Goal: Task Accomplishment & Management: Complete application form

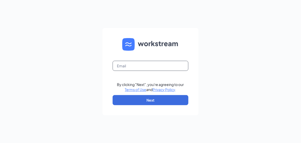
click at [125, 66] on input "text" at bounding box center [151, 66] width 76 height 10
type input "l"
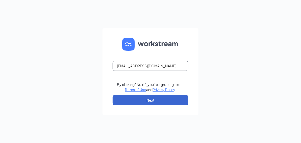
type input "ljs70178@ljsilvers.com"
click at [140, 101] on button "Next" at bounding box center [151, 100] width 76 height 10
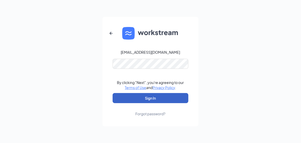
click at [113, 93] on button "Sign In" at bounding box center [151, 98] width 76 height 10
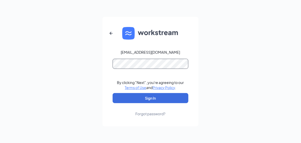
click at [113, 93] on button "Sign In" at bounding box center [151, 98] width 76 height 10
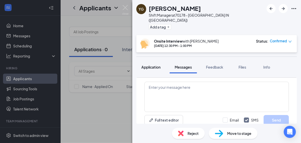
click at [154, 65] on span "Application" at bounding box center [150, 67] width 19 height 5
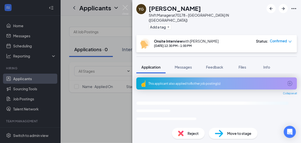
click at [179, 82] on div "This applicant also applied to 8 other job posting(s)" at bounding box center [215, 84] width 135 height 4
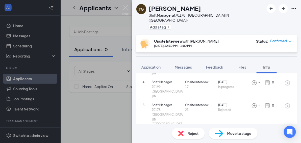
scroll to position [126, 0]
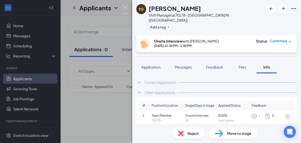
click at [167, 80] on div "Current Application" at bounding box center [160, 82] width 32 height 5
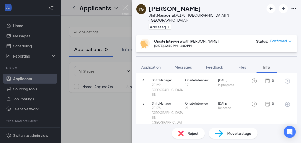
scroll to position [261, 0]
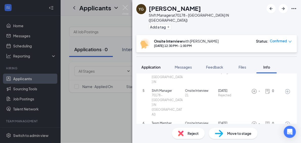
click at [154, 65] on span "Application" at bounding box center [150, 67] width 19 height 5
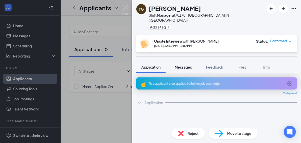
click at [190, 65] on span "Messages" at bounding box center [183, 67] width 17 height 5
click at [184, 65] on span "Messages" at bounding box center [183, 67] width 17 height 5
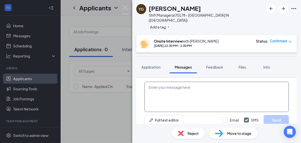
scroll to position [218, 0]
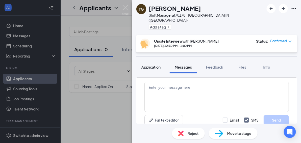
click at [148, 65] on span "Application" at bounding box center [150, 67] width 19 height 5
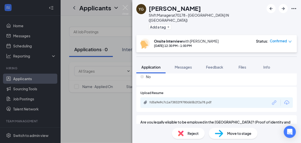
scroll to position [310, 0]
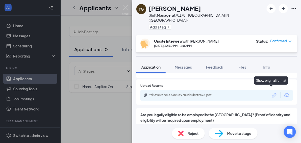
click at [273, 92] on icon "Link" at bounding box center [274, 95] width 7 height 7
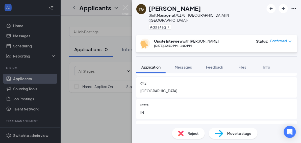
scroll to position [0, 0]
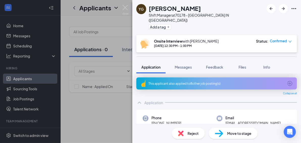
drag, startPoint x: 159, startPoint y: 105, endPoint x: 118, endPoint y: 106, distance: 41.2
click at [118, 106] on div "YG [PERSON_NAME] Manager at 70178 - [GEOGRAPHIC_DATA] IN (LaSale) Add a tag Ons…" at bounding box center [150, 71] width 301 height 143
click at [146, 116] on img at bounding box center [146, 119] width 6 height 6
click at [176, 121] on span "[PHONE_NUMBER]" at bounding box center [166, 123] width 30 height 5
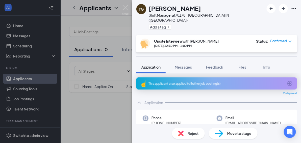
click at [176, 121] on span "[PHONE_NUMBER]" at bounding box center [166, 123] width 30 height 5
click at [240, 65] on span "Files" at bounding box center [243, 67] width 8 height 5
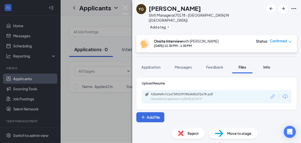
click at [268, 65] on span "Info" at bounding box center [266, 67] width 7 height 5
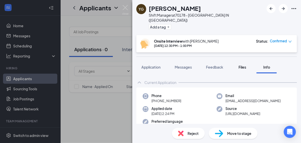
click at [239, 65] on span "Files" at bounding box center [243, 67] width 8 height 5
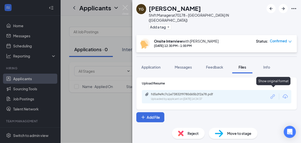
click at [273, 93] on icon "Link" at bounding box center [273, 96] width 7 height 7
click at [267, 65] on span "Info" at bounding box center [266, 67] width 7 height 5
